Goal: Check status: Check status

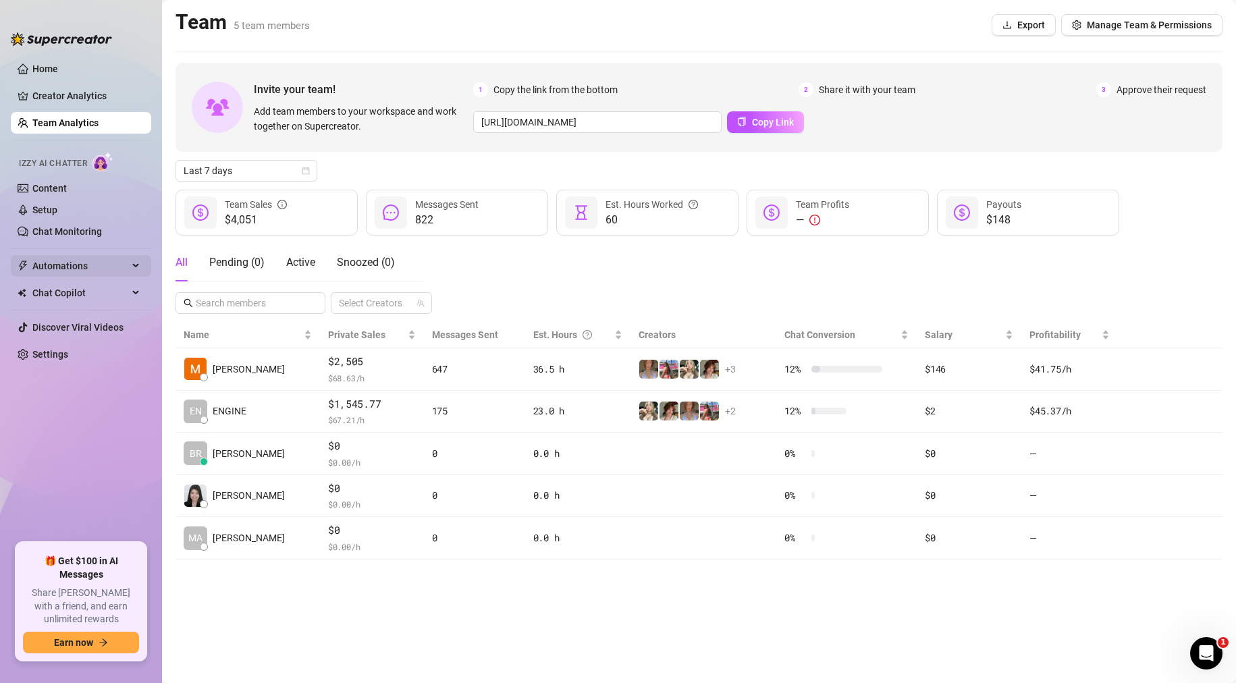
click at [86, 260] on span "Automations" at bounding box center [80, 266] width 96 height 22
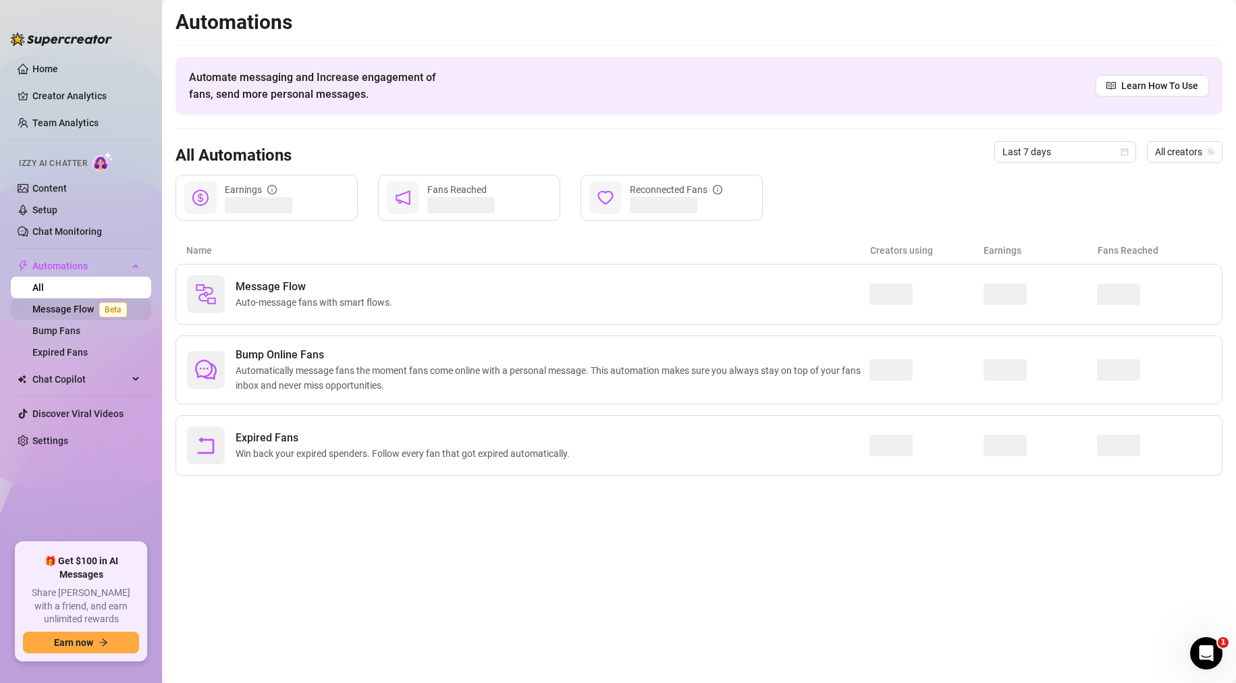
click at [69, 306] on link "Message Flow Beta" at bounding box center [82, 309] width 100 height 11
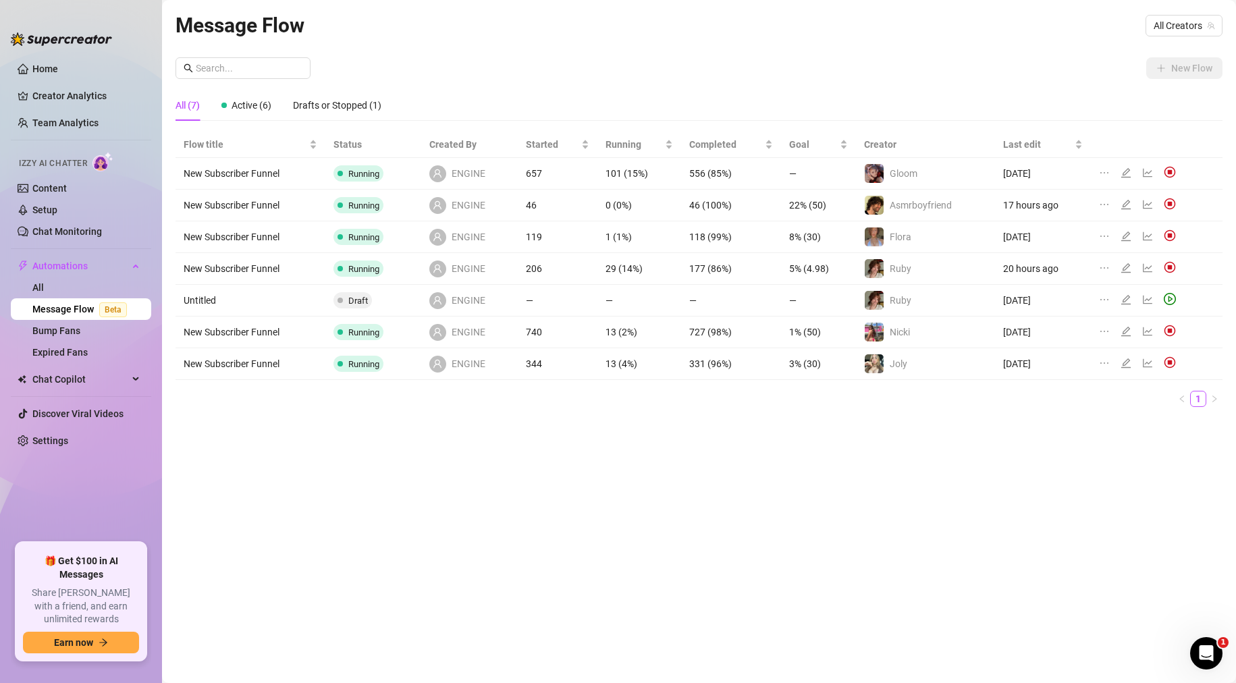
click at [534, 325] on td "740" at bounding box center [558, 333] width 80 height 32
drag, startPoint x: 361, startPoint y: 331, endPoint x: 442, endPoint y: 340, distance: 82.2
click at [361, 331] on span "Running" at bounding box center [363, 332] width 31 height 10
click at [887, 332] on icon "line-chart" at bounding box center [1147, 331] width 9 height 9
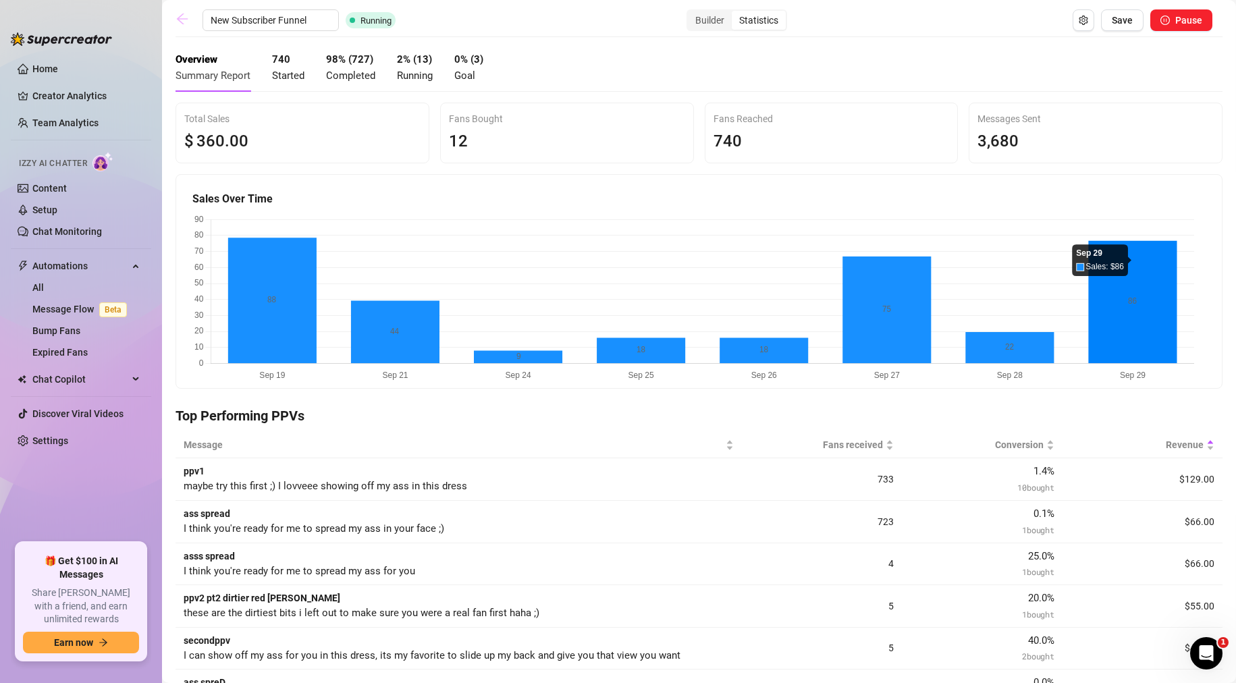
click at [183, 21] on icon "arrow-left" at bounding box center [183, 19] width 14 height 14
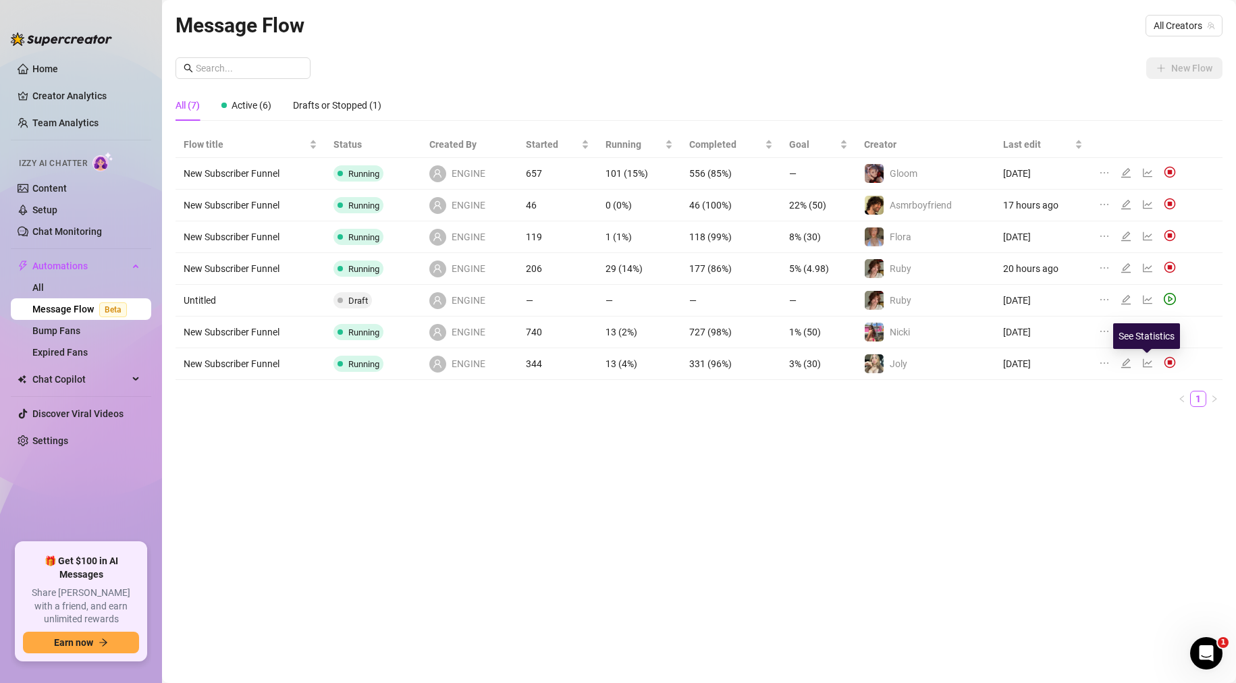
click at [887, 361] on icon "line-chart" at bounding box center [1147, 363] width 11 height 11
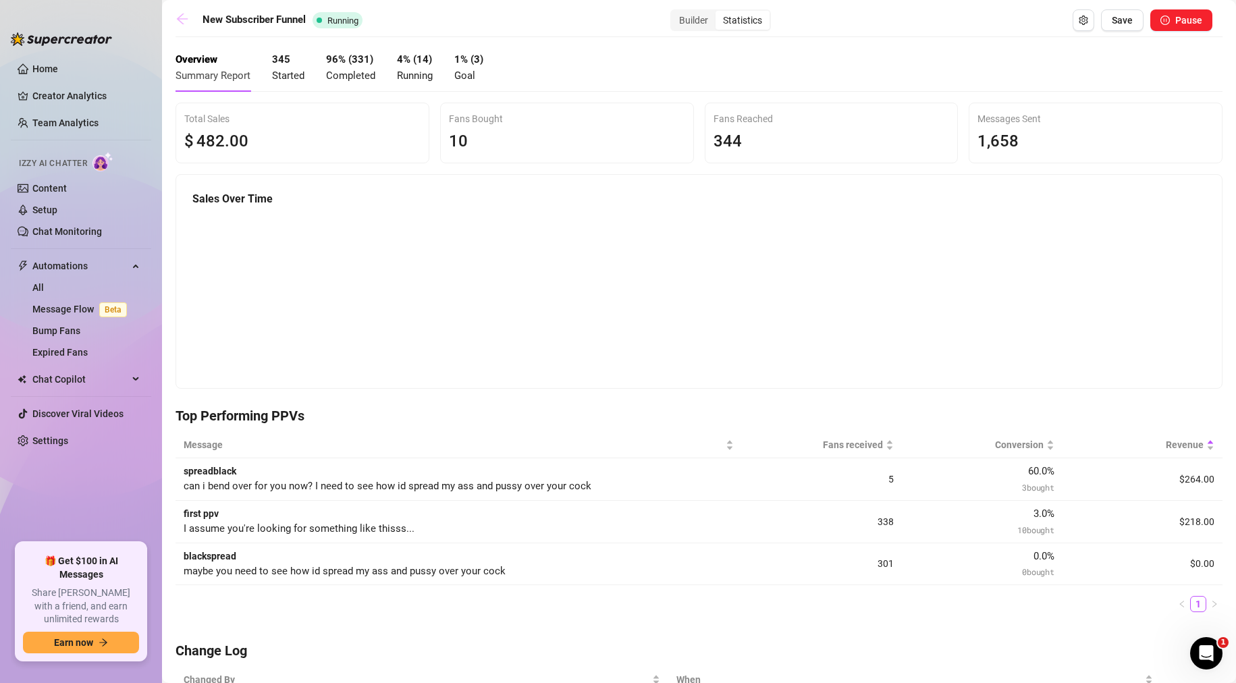
click at [180, 17] on icon "arrow-left" at bounding box center [182, 19] width 11 height 11
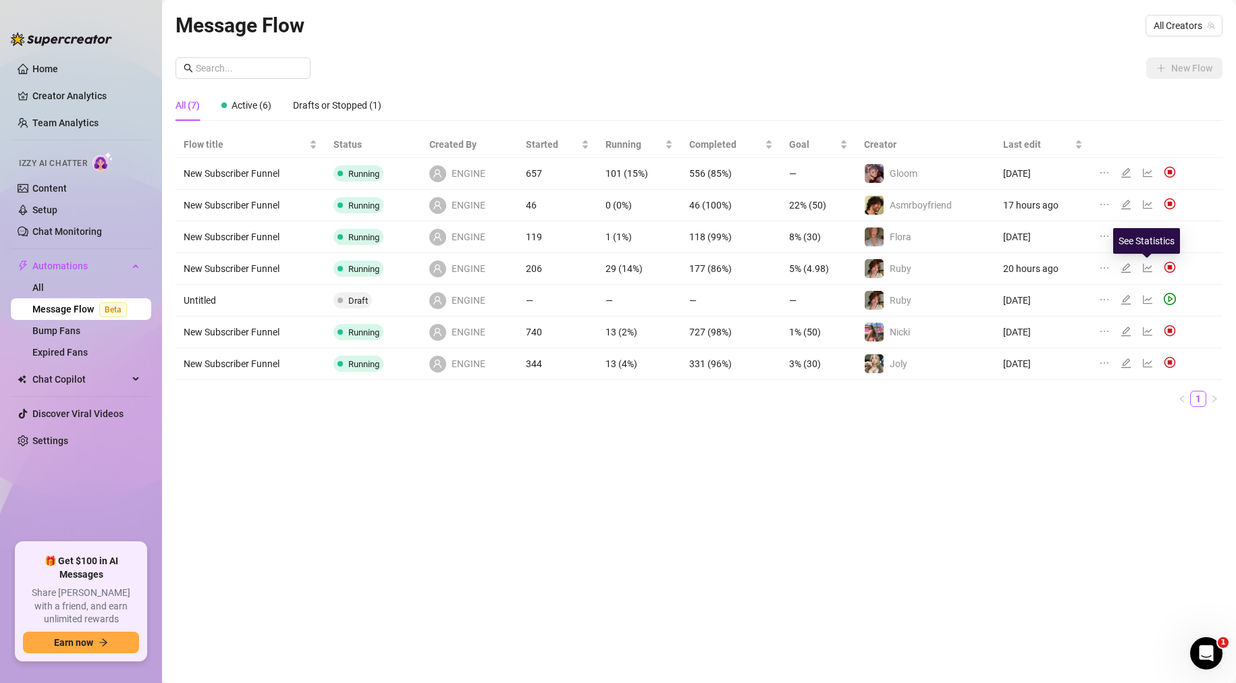
click at [887, 269] on icon "line-chart" at bounding box center [1147, 268] width 11 height 11
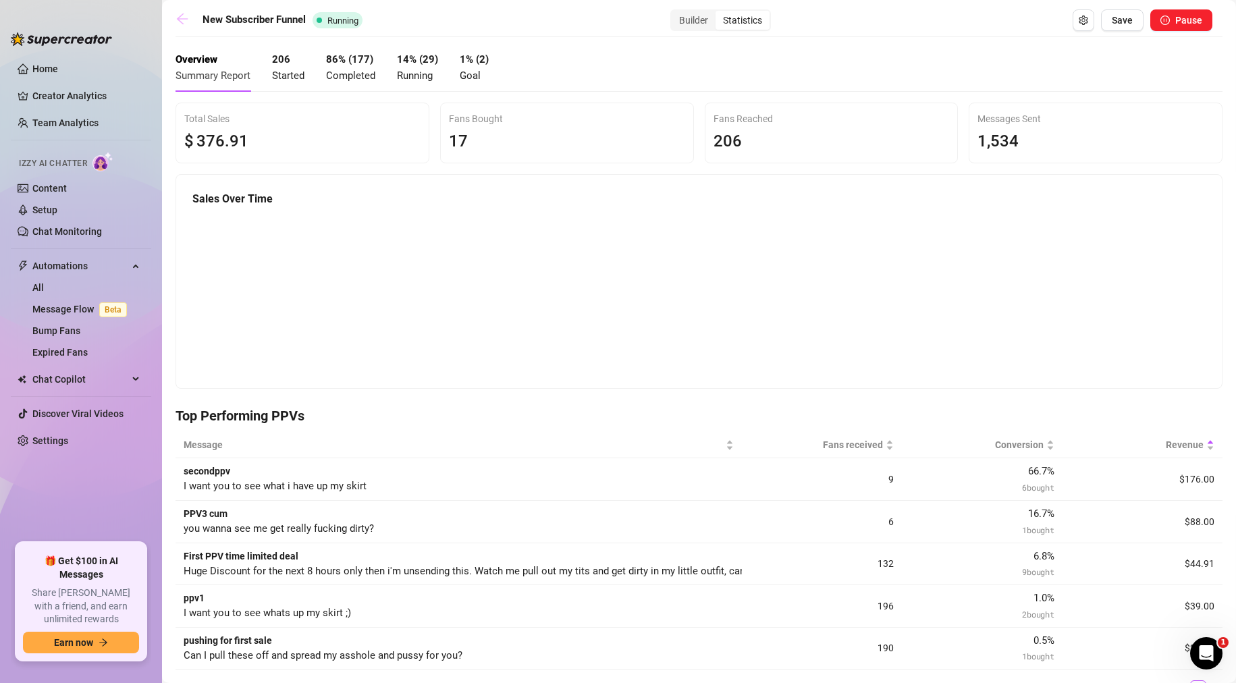
click at [186, 24] on icon "arrow-left" at bounding box center [183, 19] width 14 height 14
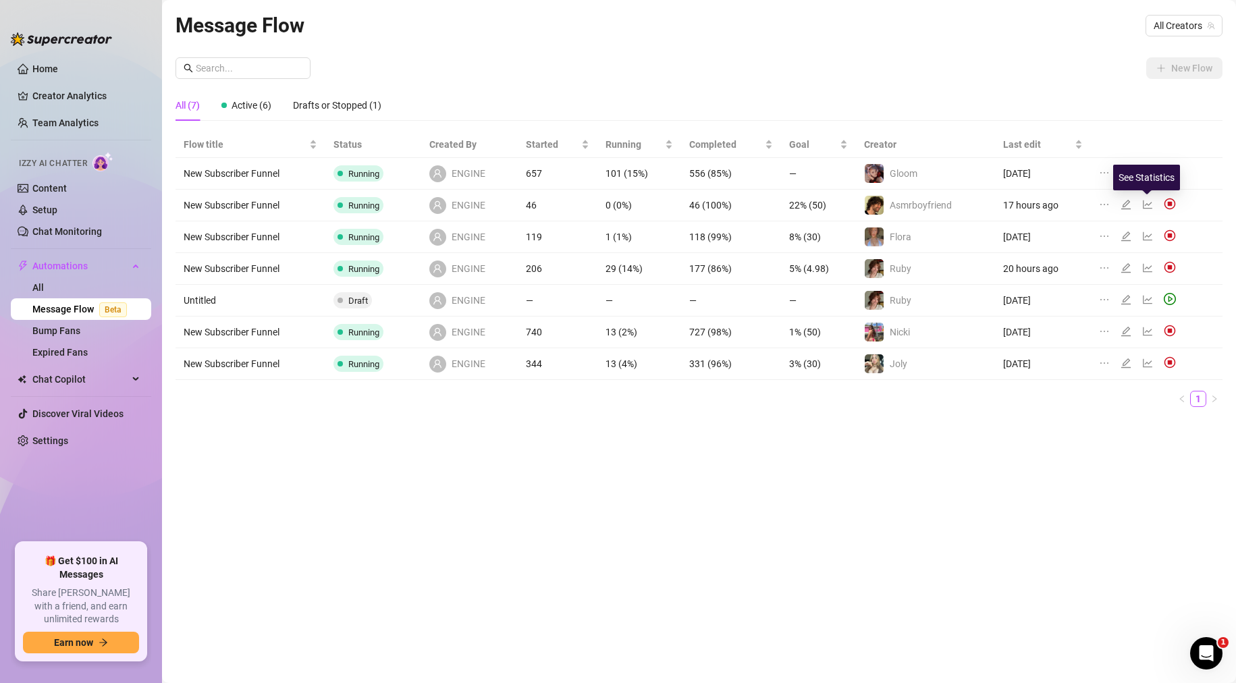
click at [887, 201] on icon "line-chart" at bounding box center [1147, 204] width 11 height 11
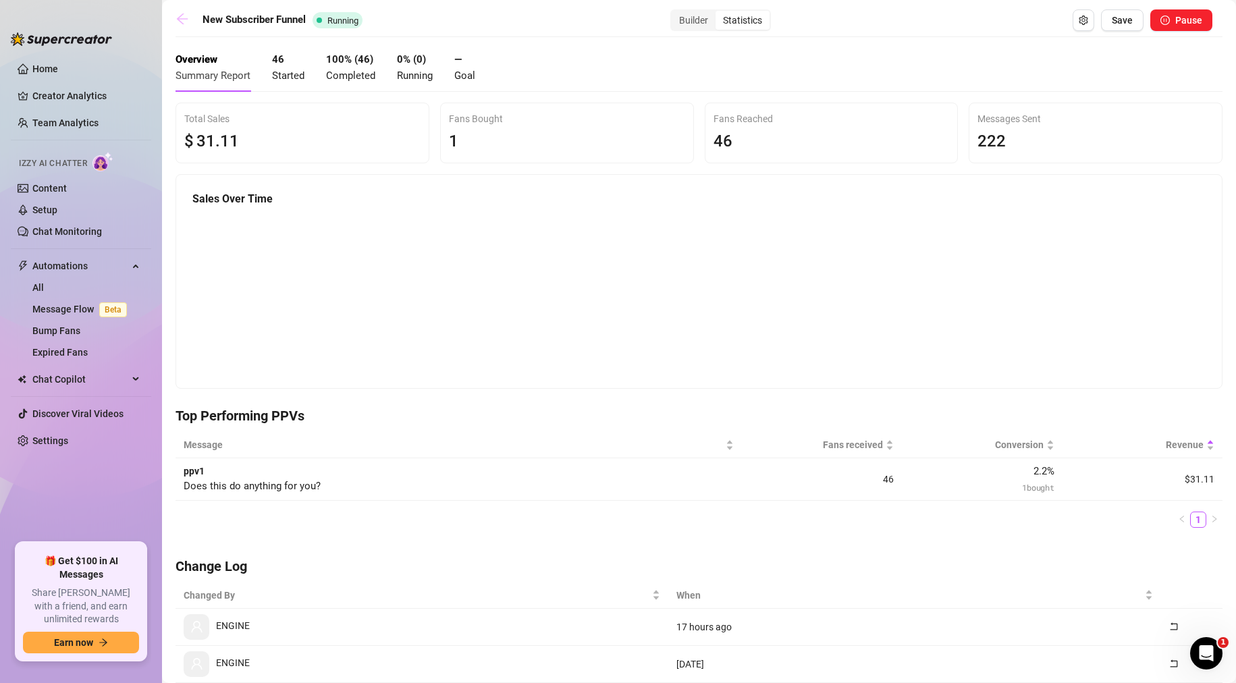
click at [186, 18] on icon "arrow-left" at bounding box center [182, 19] width 11 height 11
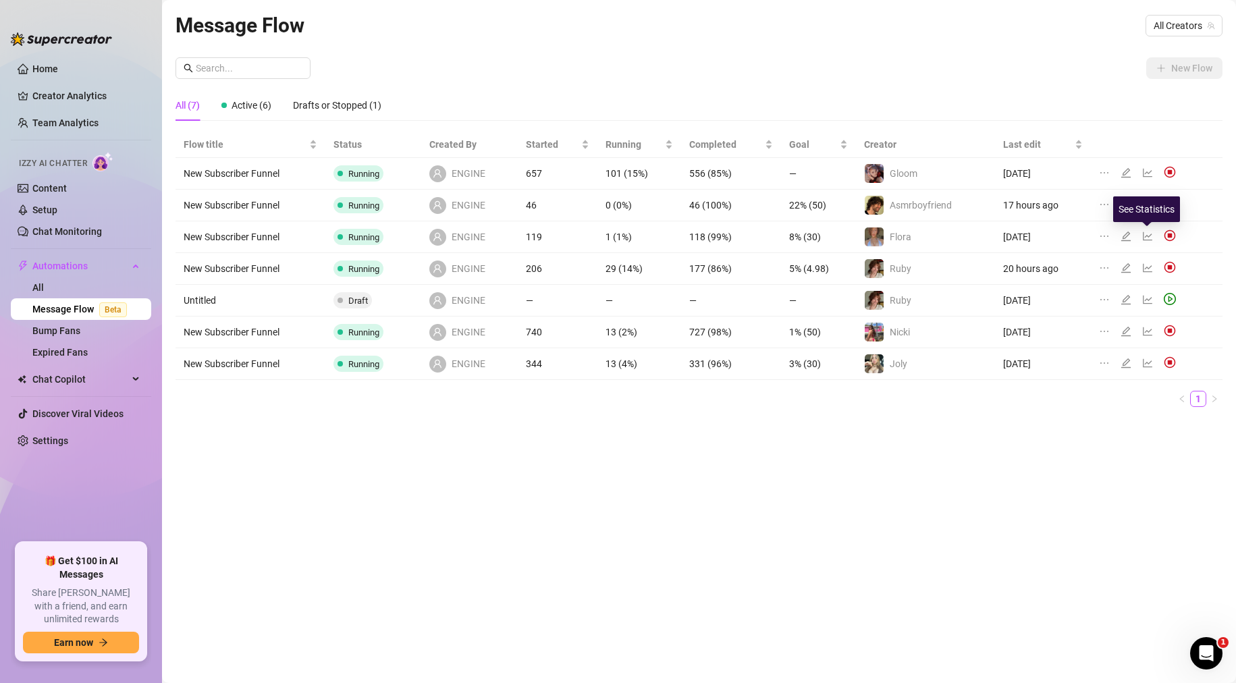
click at [887, 240] on icon "line-chart" at bounding box center [1147, 236] width 9 height 9
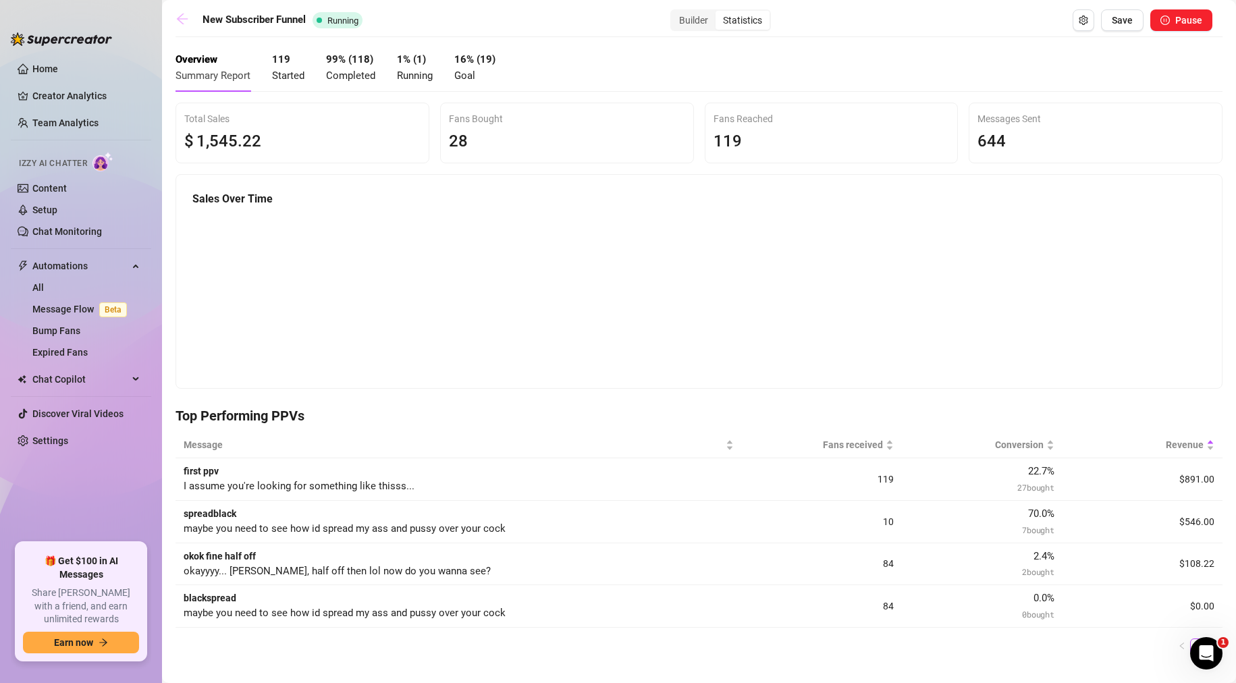
click at [181, 20] on icon "arrow-left" at bounding box center [183, 19] width 14 height 14
